Goal: Find specific page/section: Find specific page/section

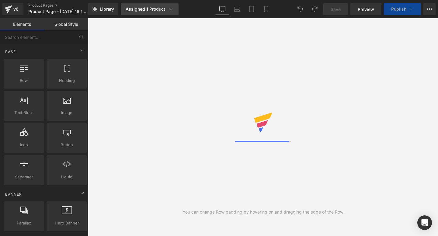
click at [141, 15] on link "Assigned 1 Product" at bounding box center [150, 9] width 58 height 12
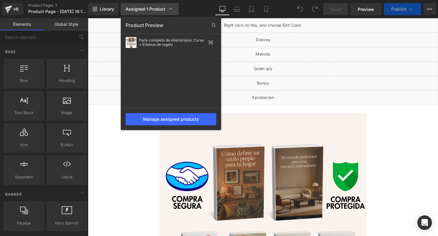
click at [141, 15] on link "Assigned 1 Product" at bounding box center [150, 9] width 58 height 12
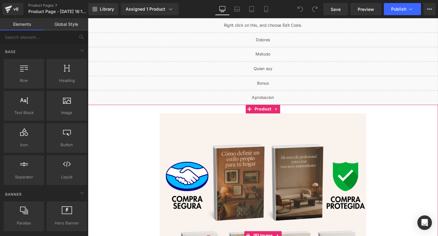
scroll to position [182, 0]
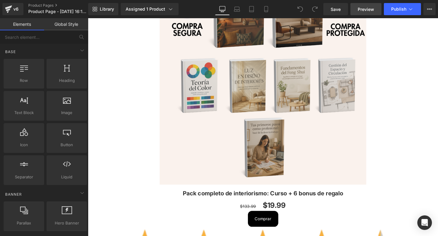
click at [372, 14] on link "Preview" at bounding box center [365, 9] width 31 height 12
